Goal: Obtain resource: Obtain resource

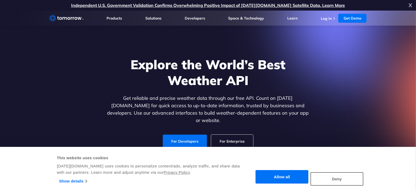
click at [290, 177] on button "Allow all" at bounding box center [282, 177] width 53 height 13
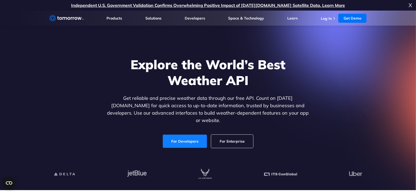
click at [194, 135] on link "For Developers" at bounding box center [185, 141] width 44 height 13
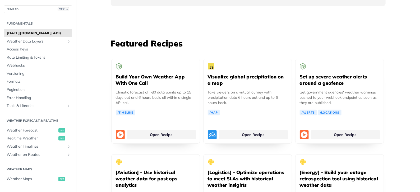
scroll to position [952, 0]
click at [23, 51] on span "Access Keys" at bounding box center [39, 49] width 64 height 5
